Goal: Task Accomplishment & Management: Manage account settings

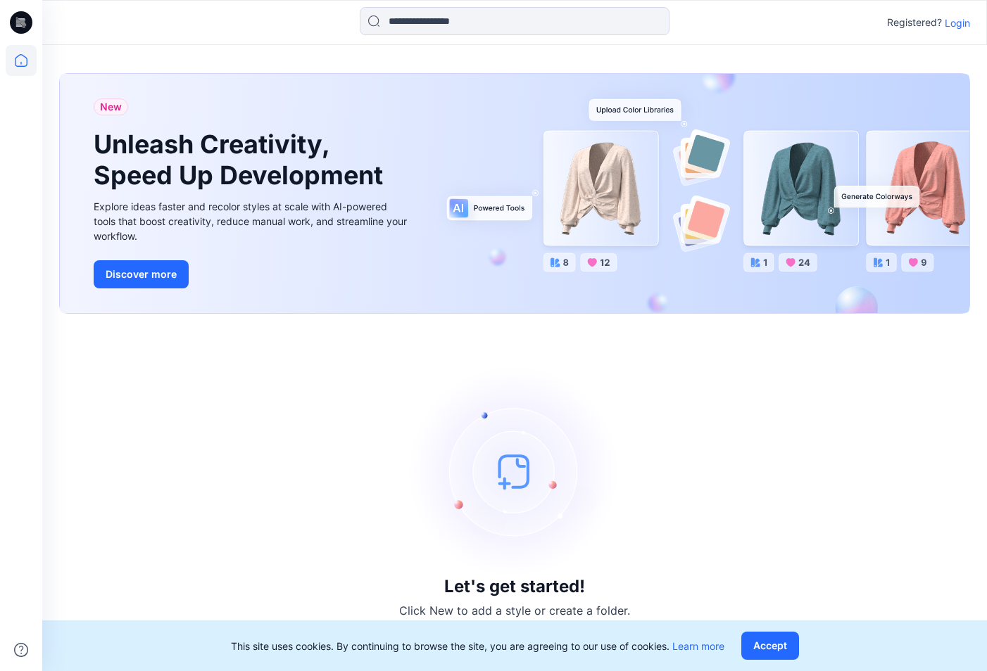
click at [954, 26] on p "Login" at bounding box center [957, 22] width 25 height 15
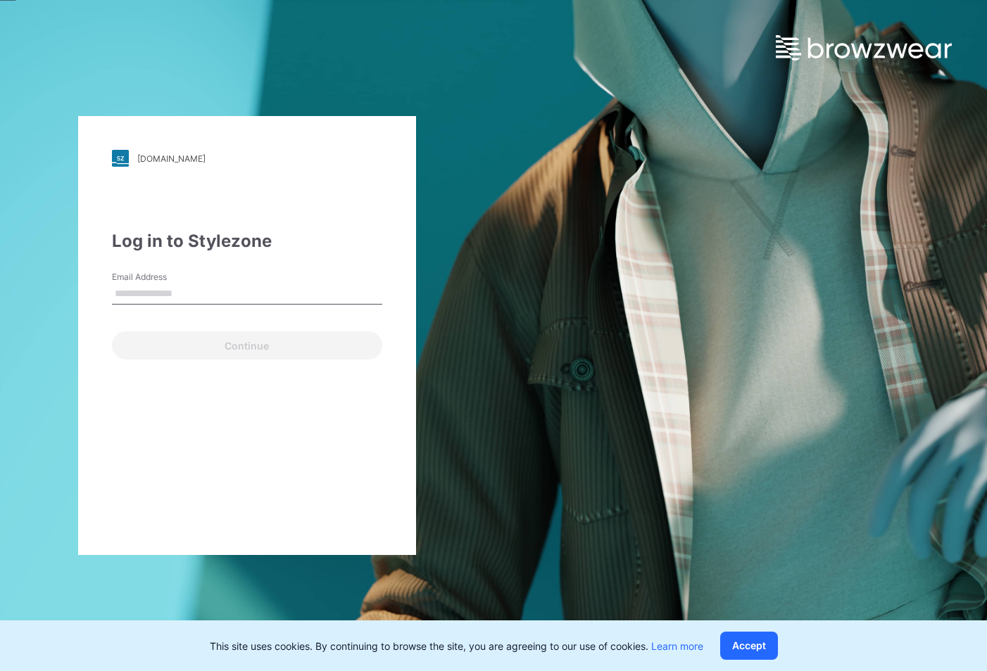
click at [181, 300] on input "Email Address" at bounding box center [247, 294] width 270 height 21
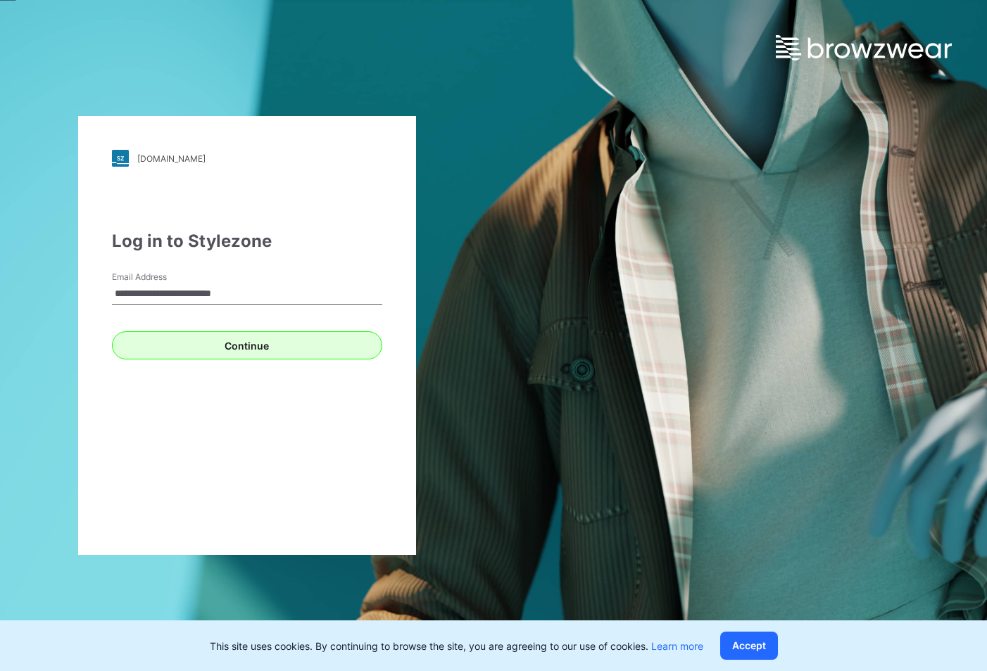
type input "**********"
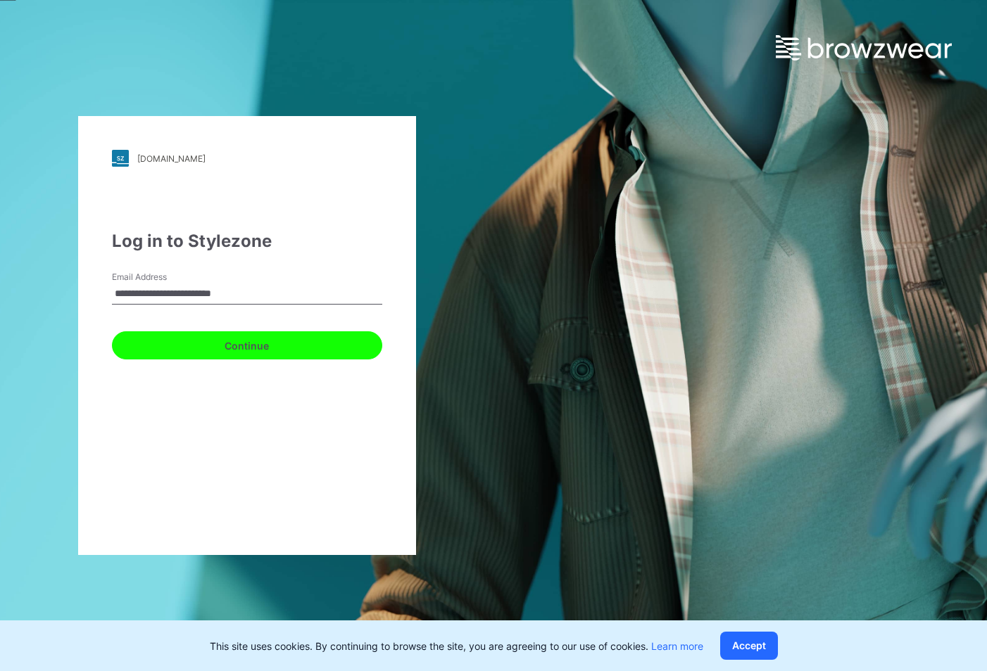
click at [264, 346] on button "Continue" at bounding box center [247, 346] width 270 height 28
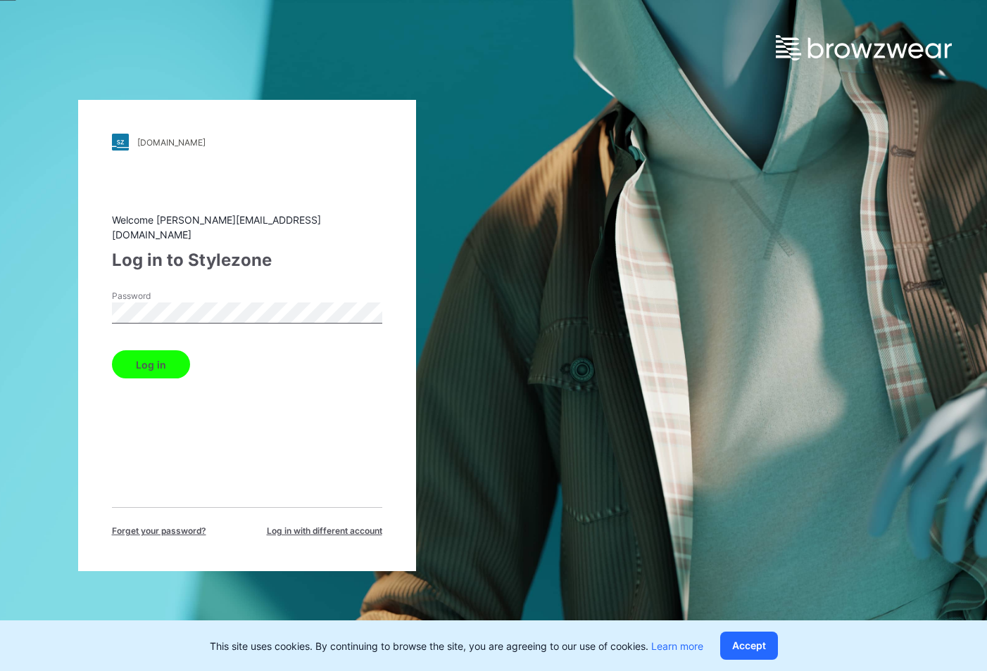
click at [137, 353] on button "Log in" at bounding box center [151, 365] width 78 height 28
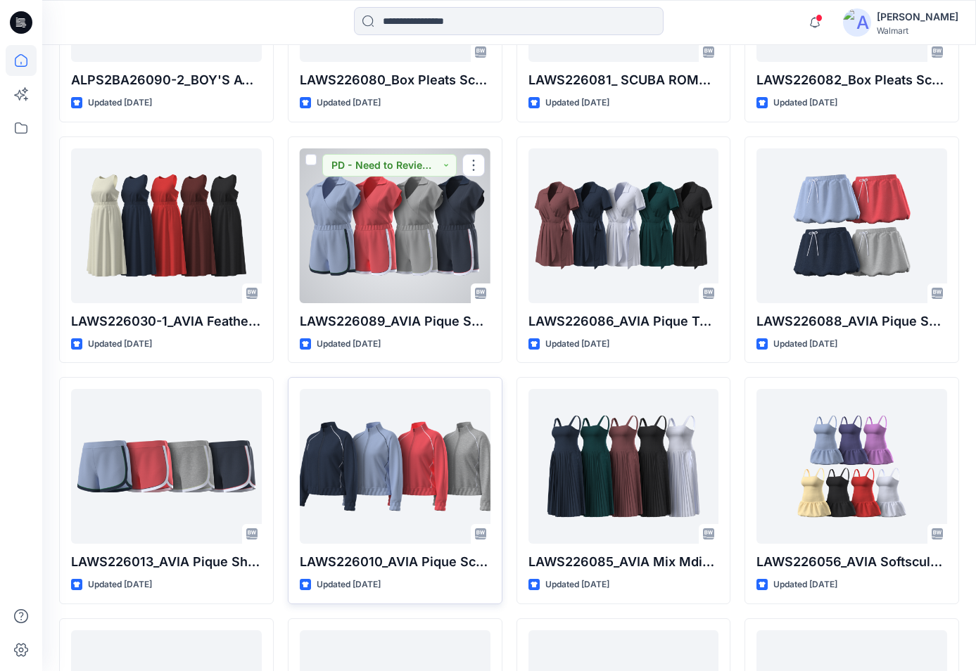
scroll to position [1127, 0]
